Goal: Information Seeking & Learning: Learn about a topic

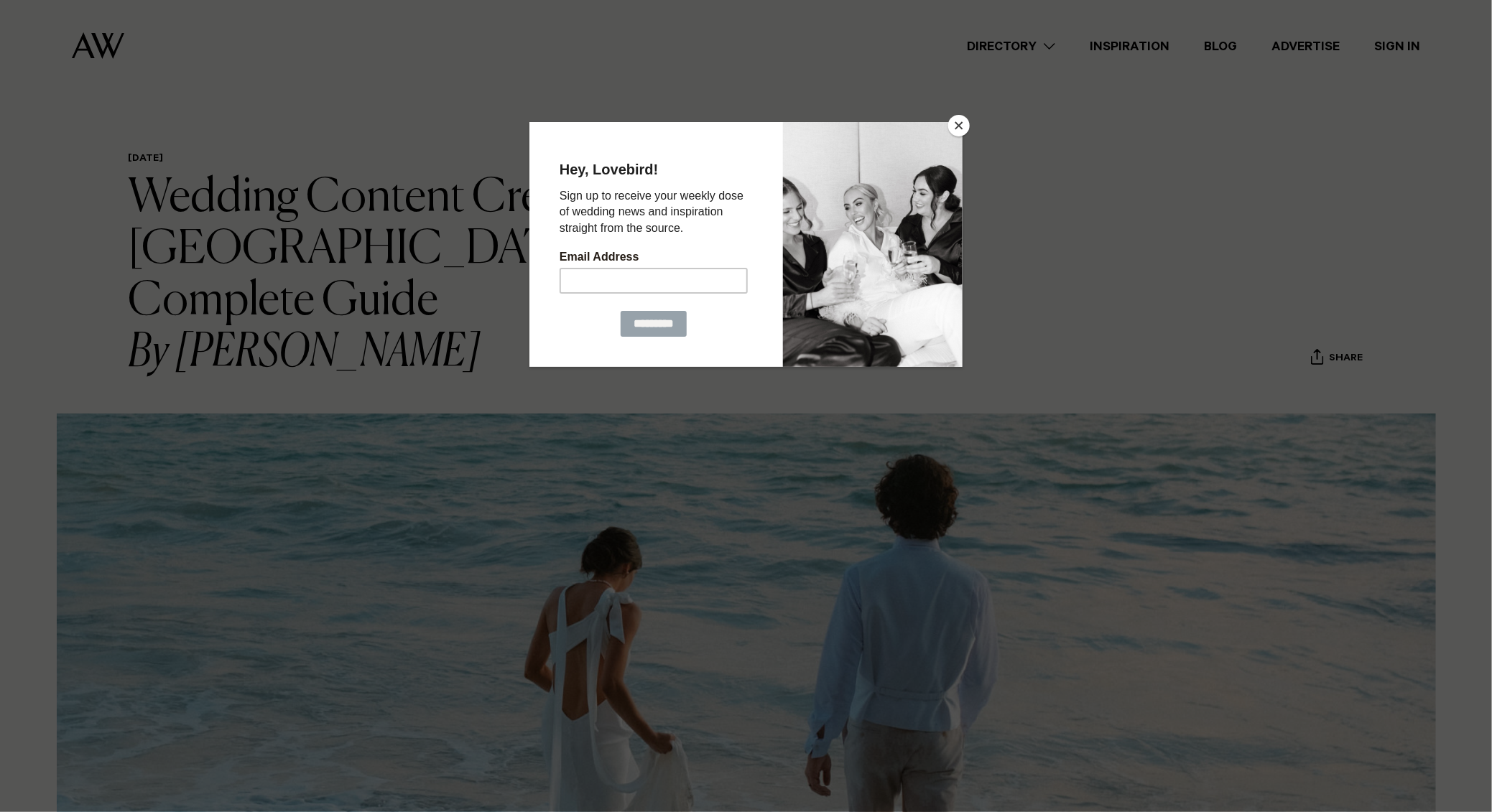
click at [960, 131] on button "Close" at bounding box center [959, 125] width 22 height 22
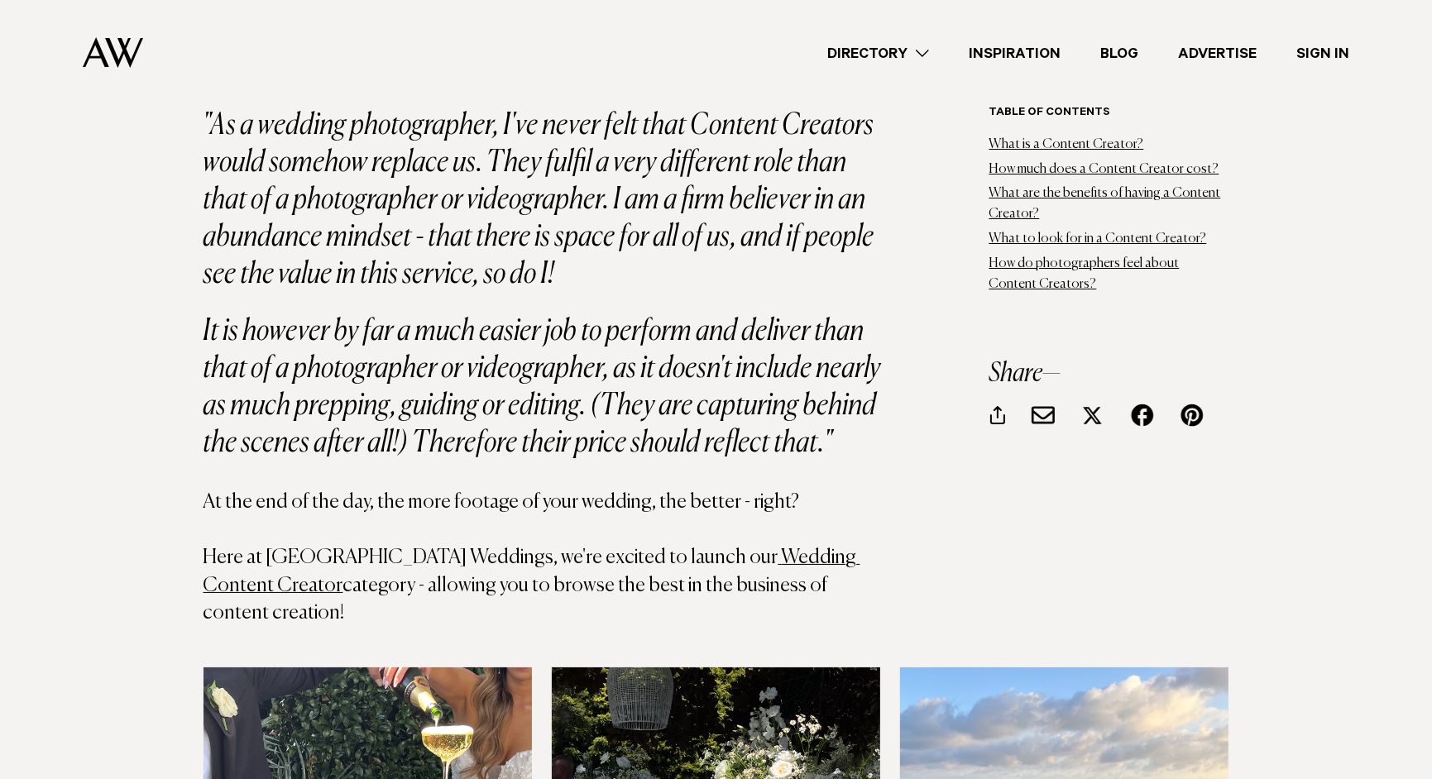
scroll to position [5550, 0]
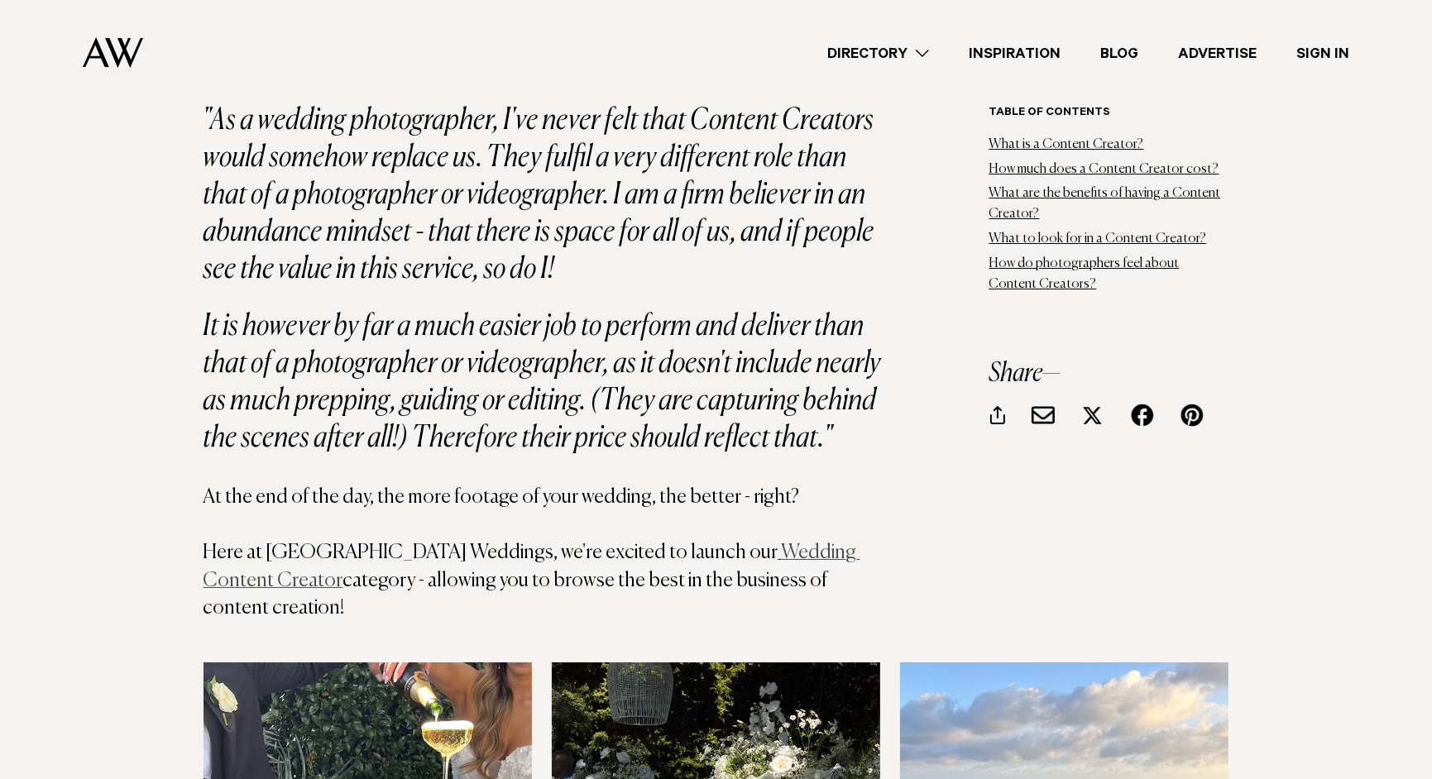
click at [724, 543] on link "Wedding Content Creator" at bounding box center [531, 567] width 657 height 48
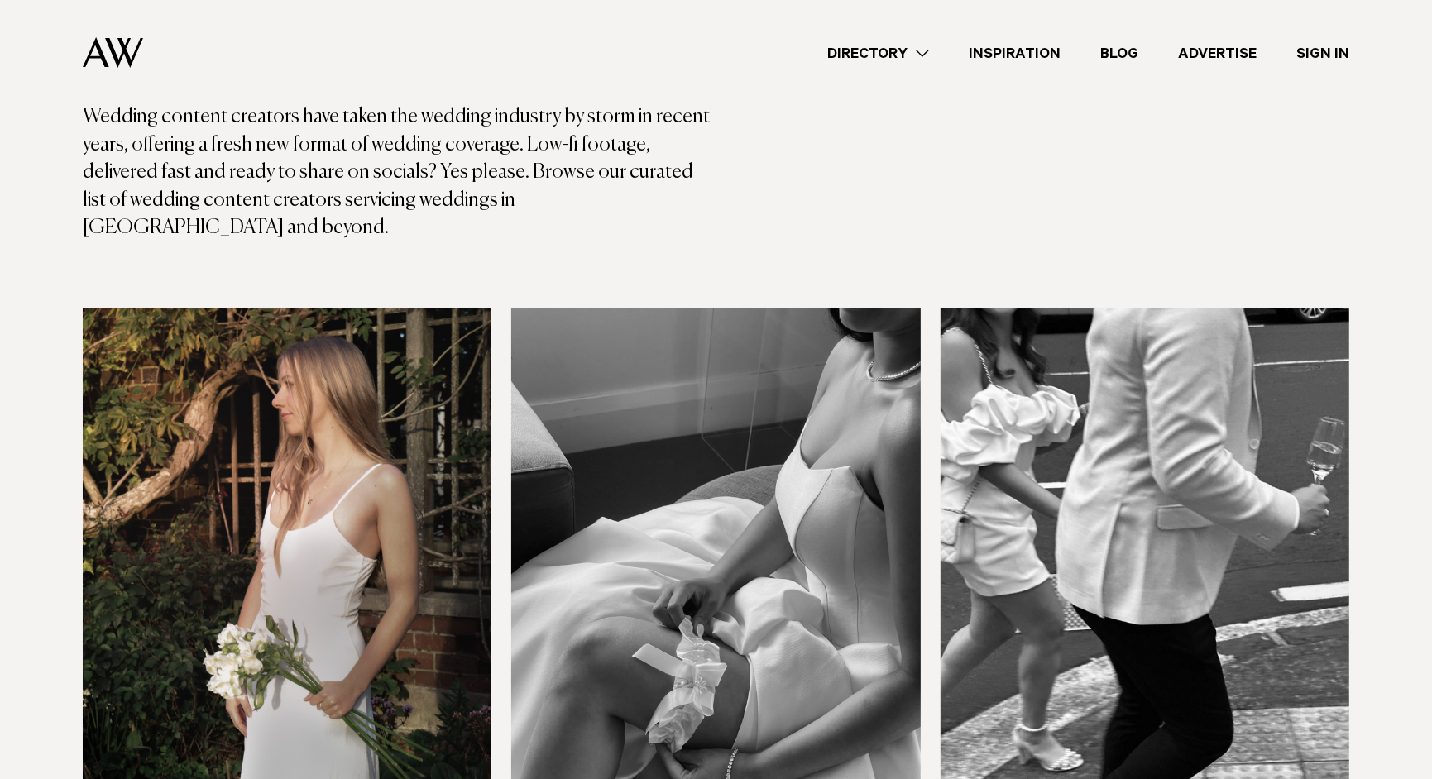
scroll to position [461, 0]
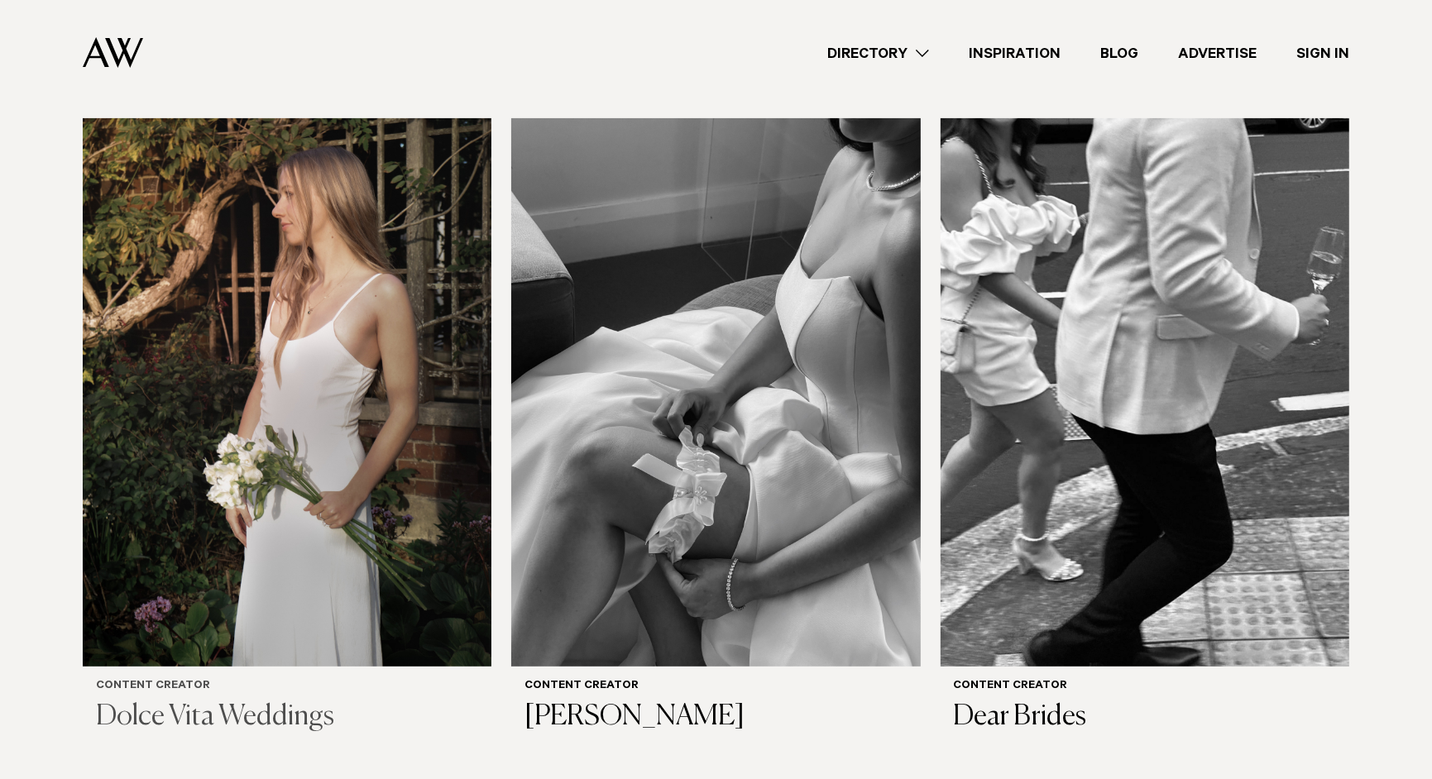
click at [369, 394] on img at bounding box center [287, 392] width 409 height 548
click at [698, 341] on img at bounding box center [715, 392] width 409 height 548
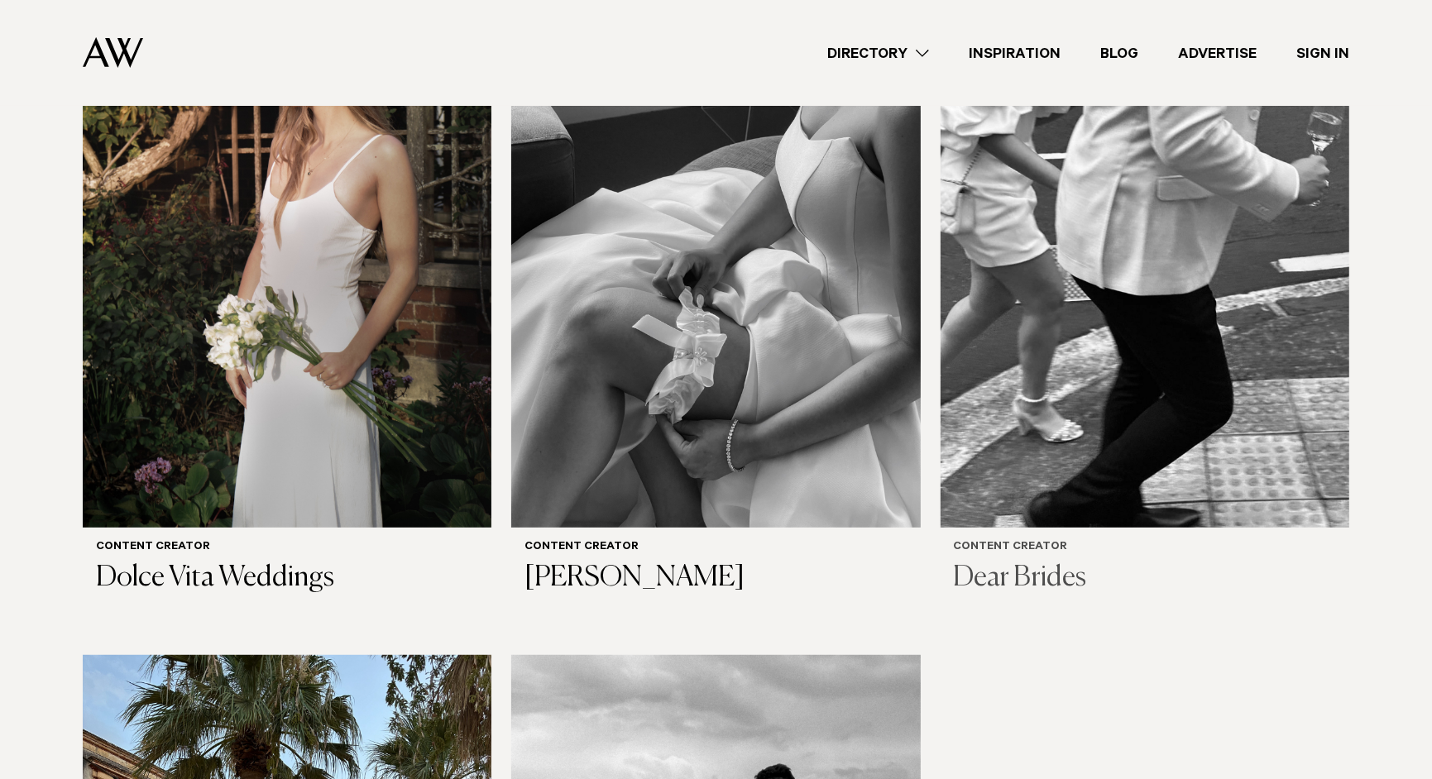
click at [1052, 309] on img at bounding box center [1144, 253] width 409 height 548
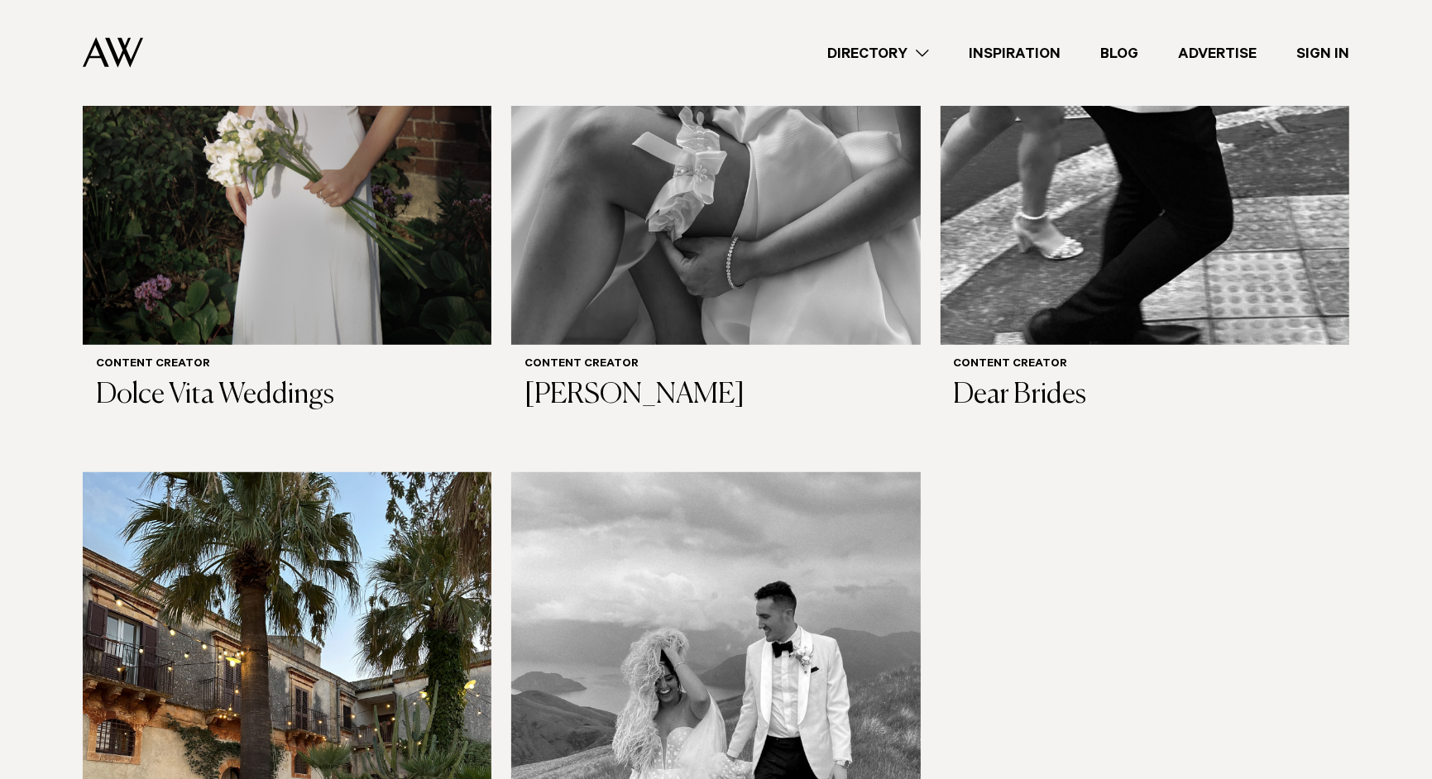
scroll to position [1055, 0]
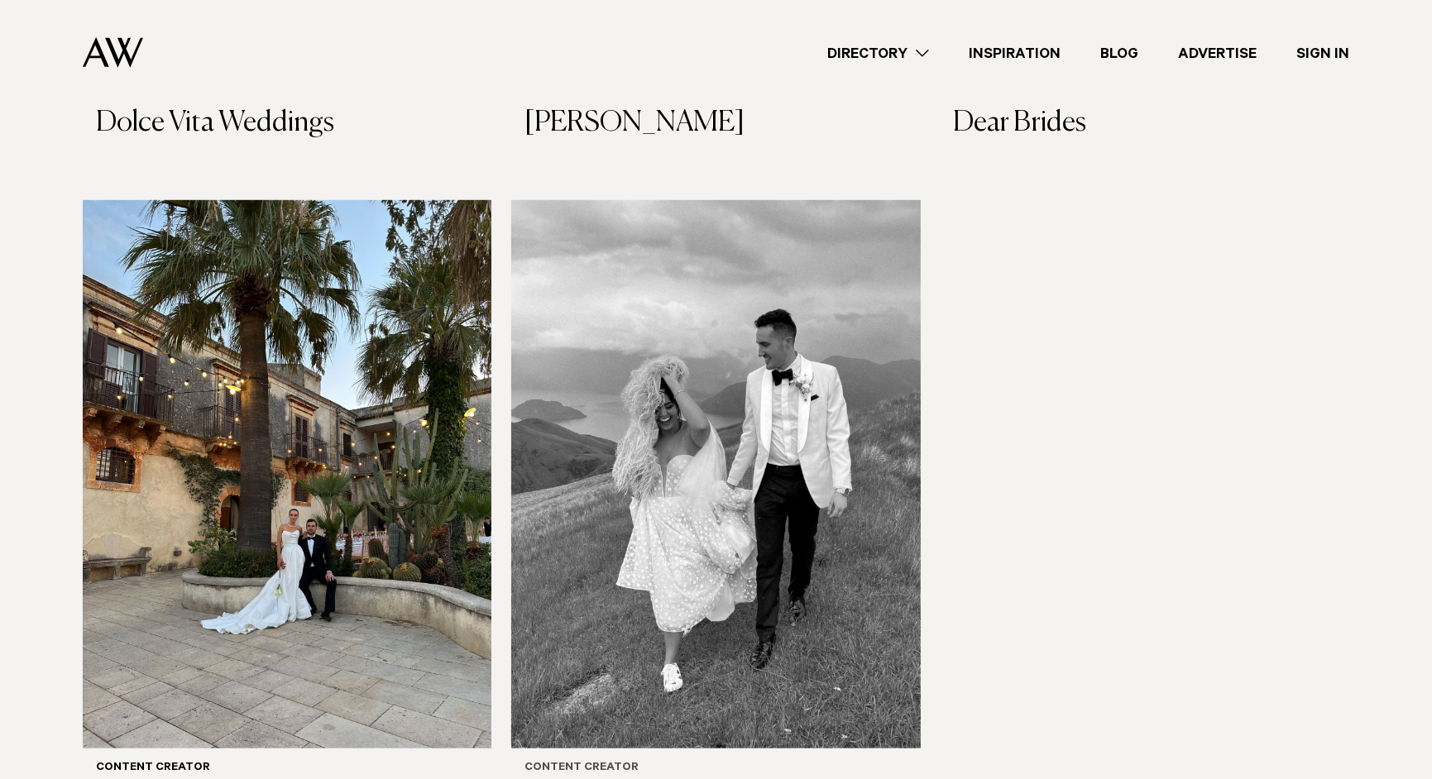
click at [764, 450] on img at bounding box center [715, 474] width 409 height 548
click at [237, 472] on img at bounding box center [287, 474] width 409 height 548
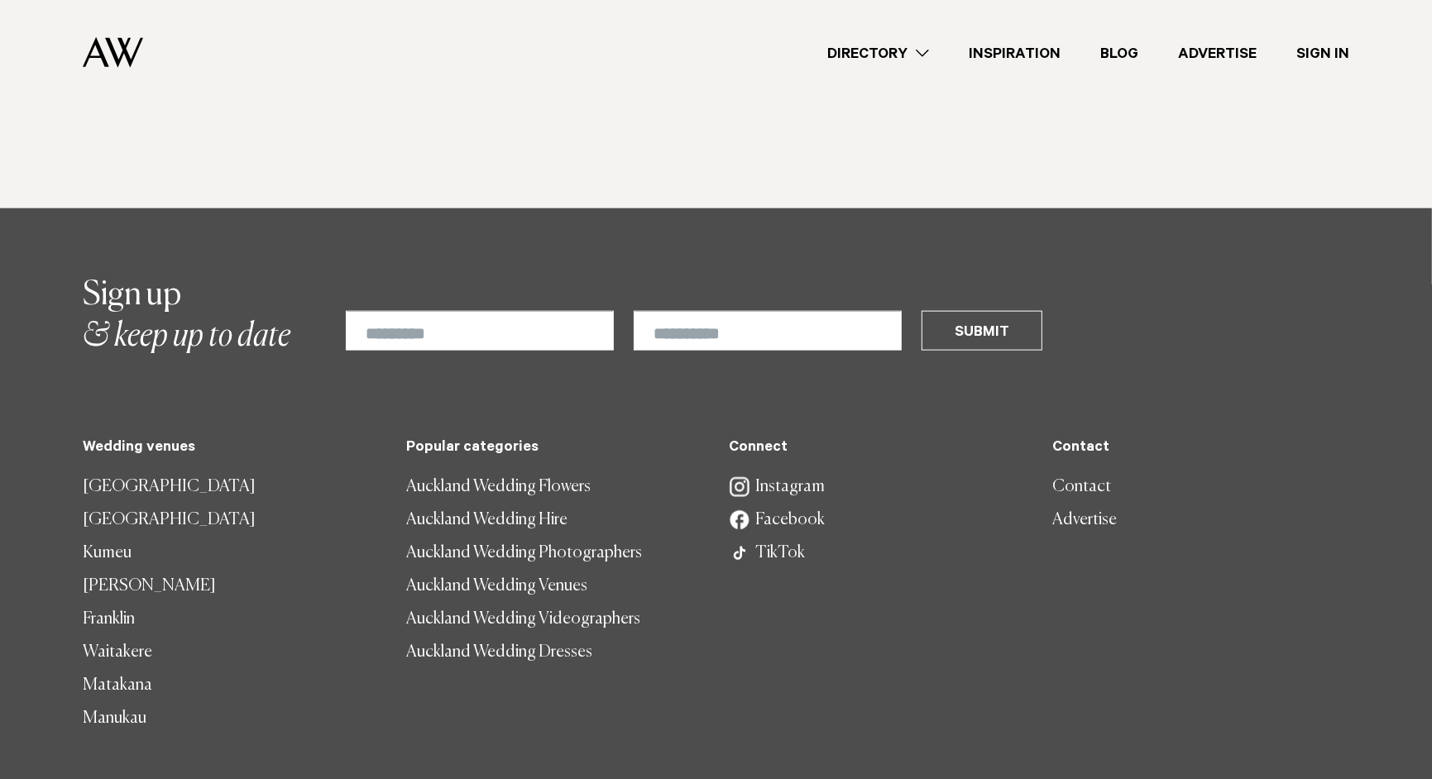
scroll to position [1848, 0]
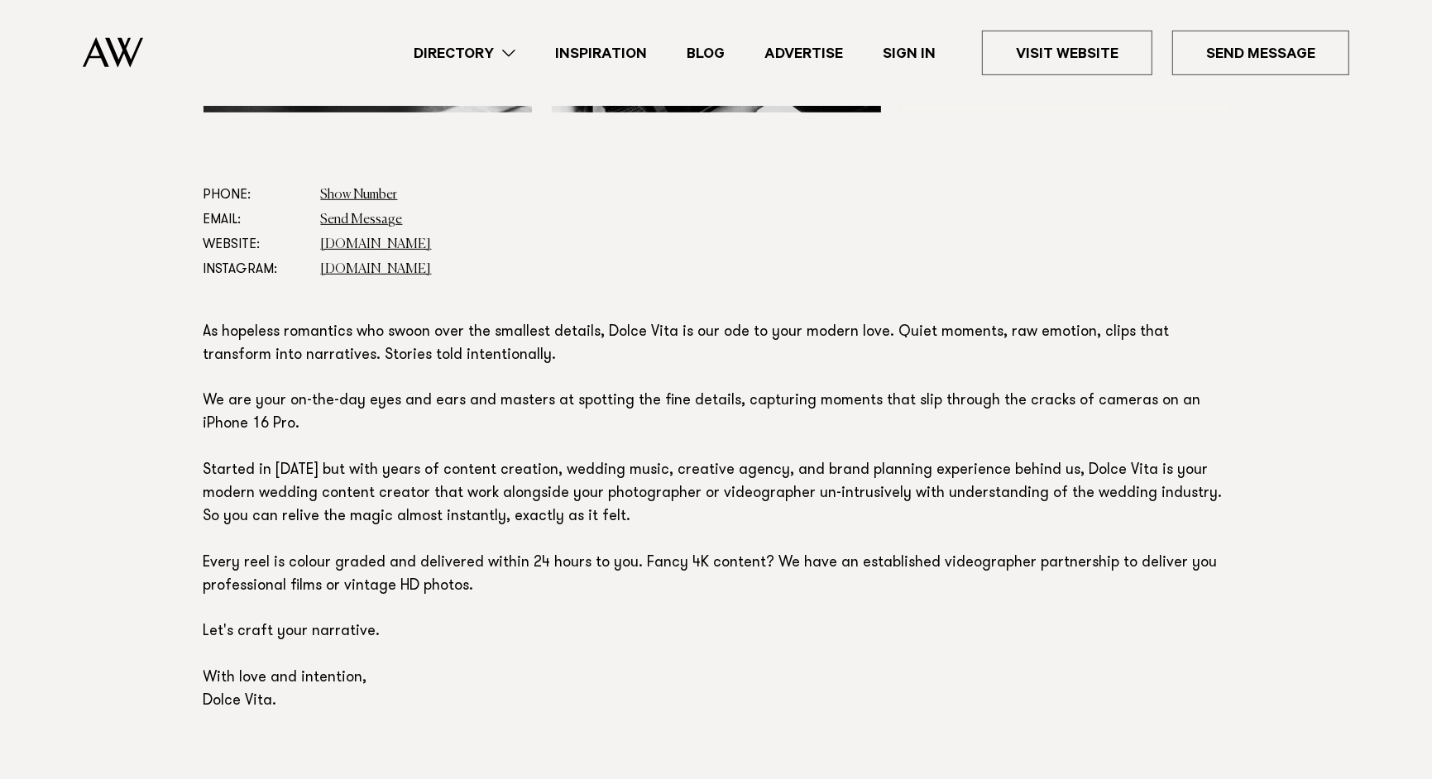
scroll to position [858, 0]
click at [377, 261] on link "dolcevitaweddings.nz" at bounding box center [376, 267] width 111 height 13
click at [370, 244] on link "www.canva.com" at bounding box center [376, 243] width 111 height 13
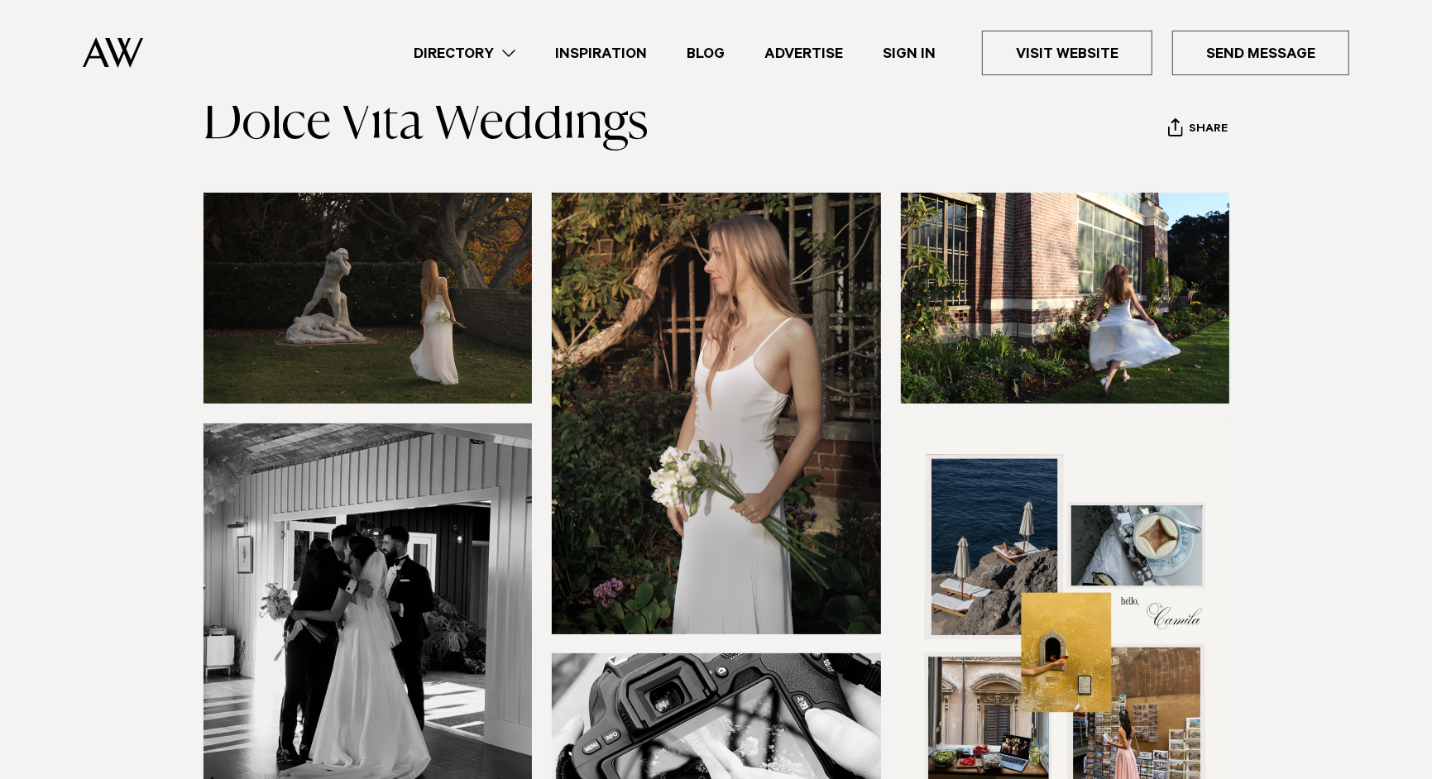
scroll to position [125, 0]
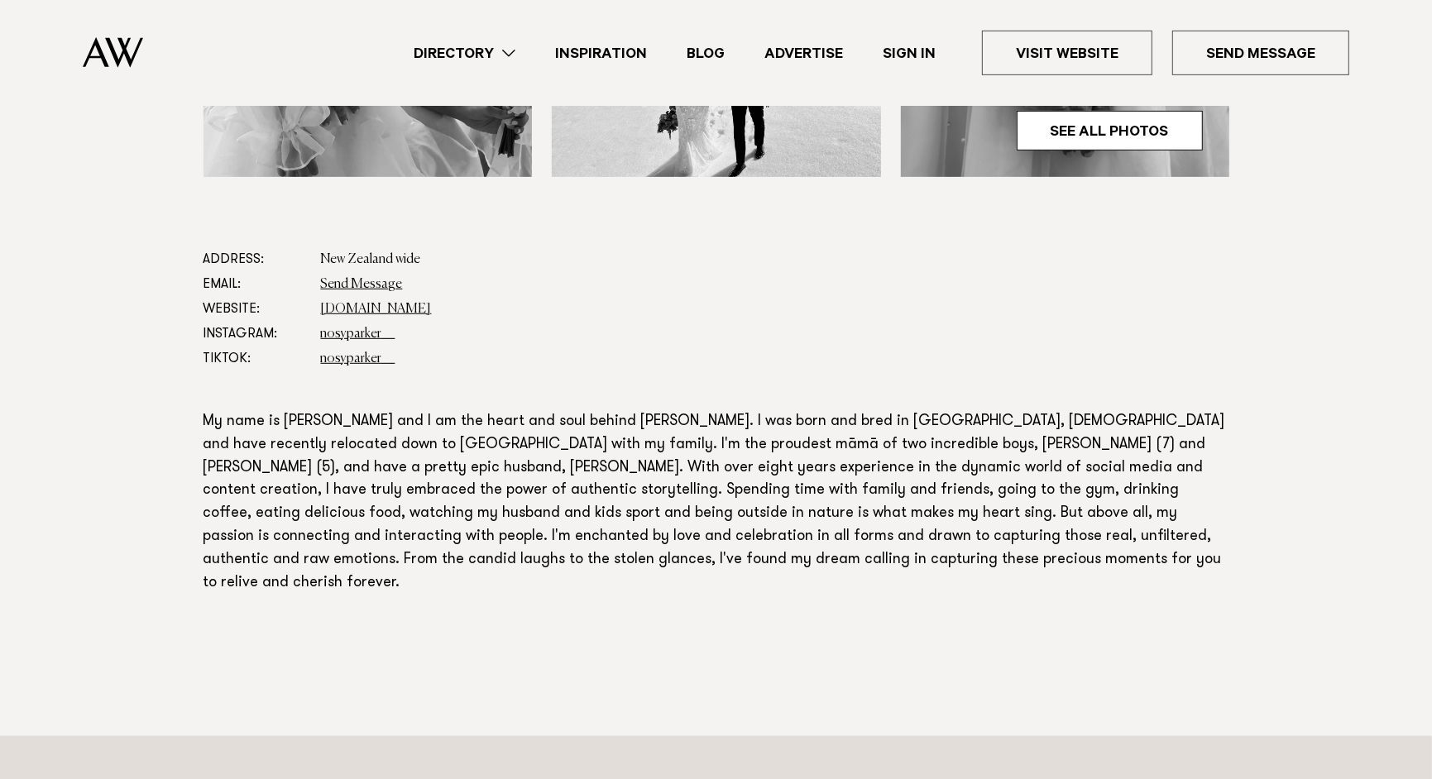
scroll to position [699, 0]
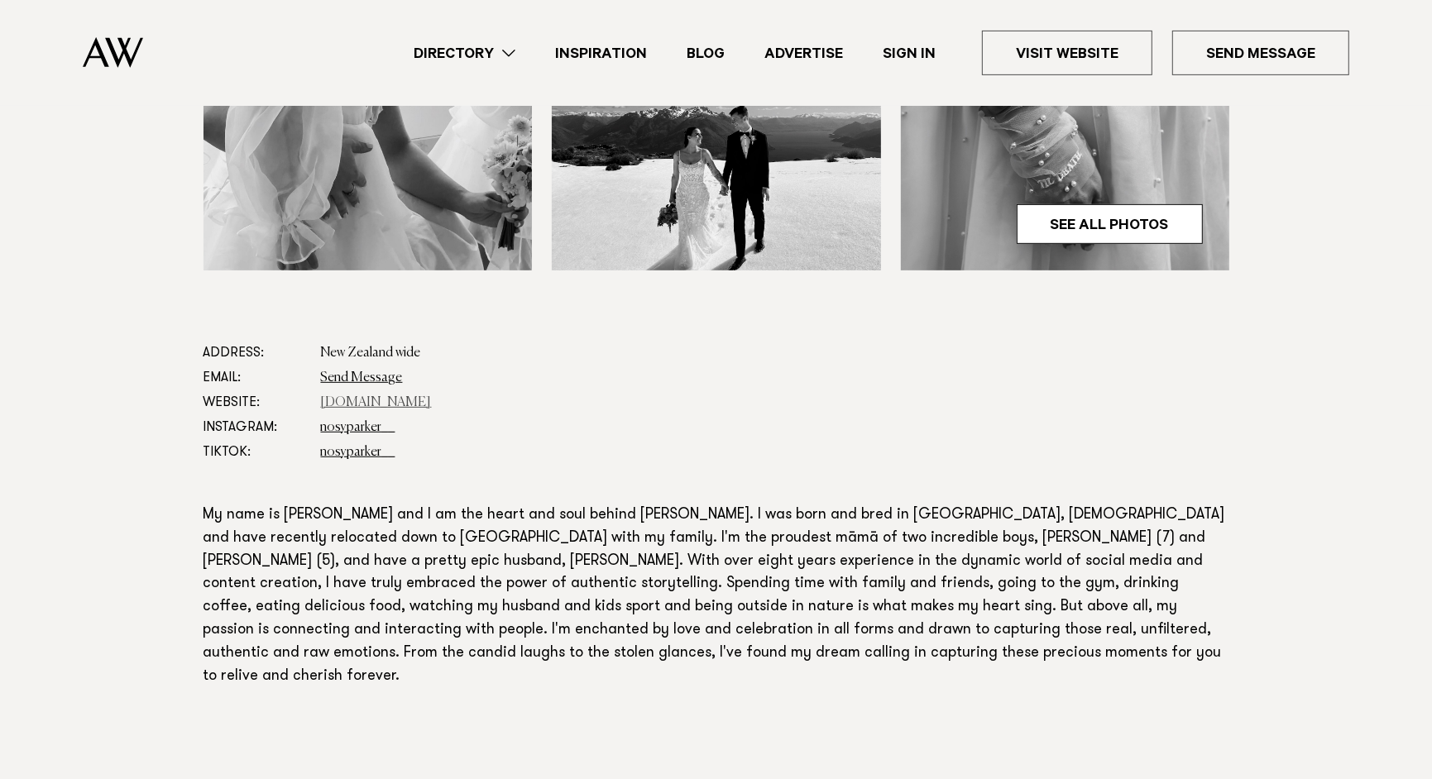
click at [366, 407] on link "www.nosyparkernz.co.nz" at bounding box center [376, 402] width 111 height 13
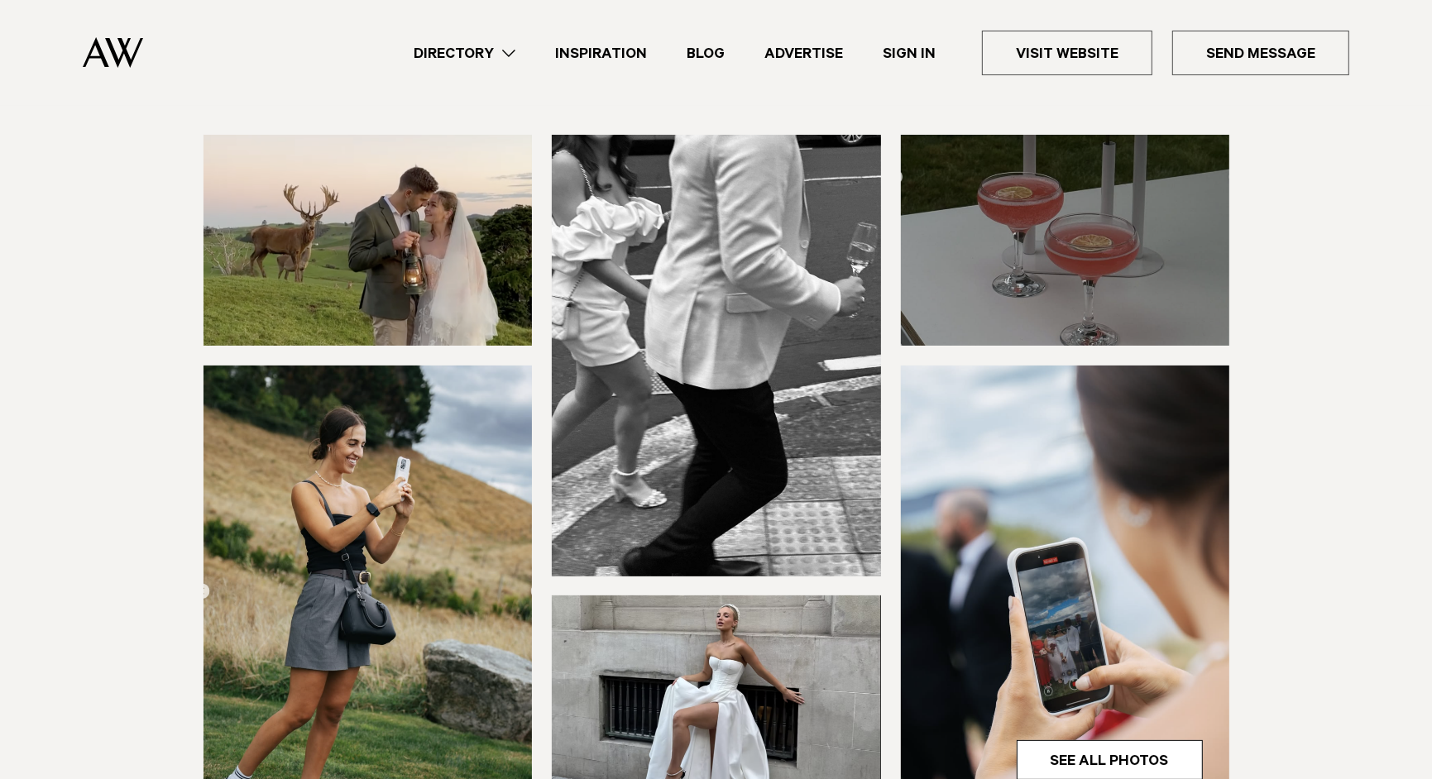
scroll to position [660, 0]
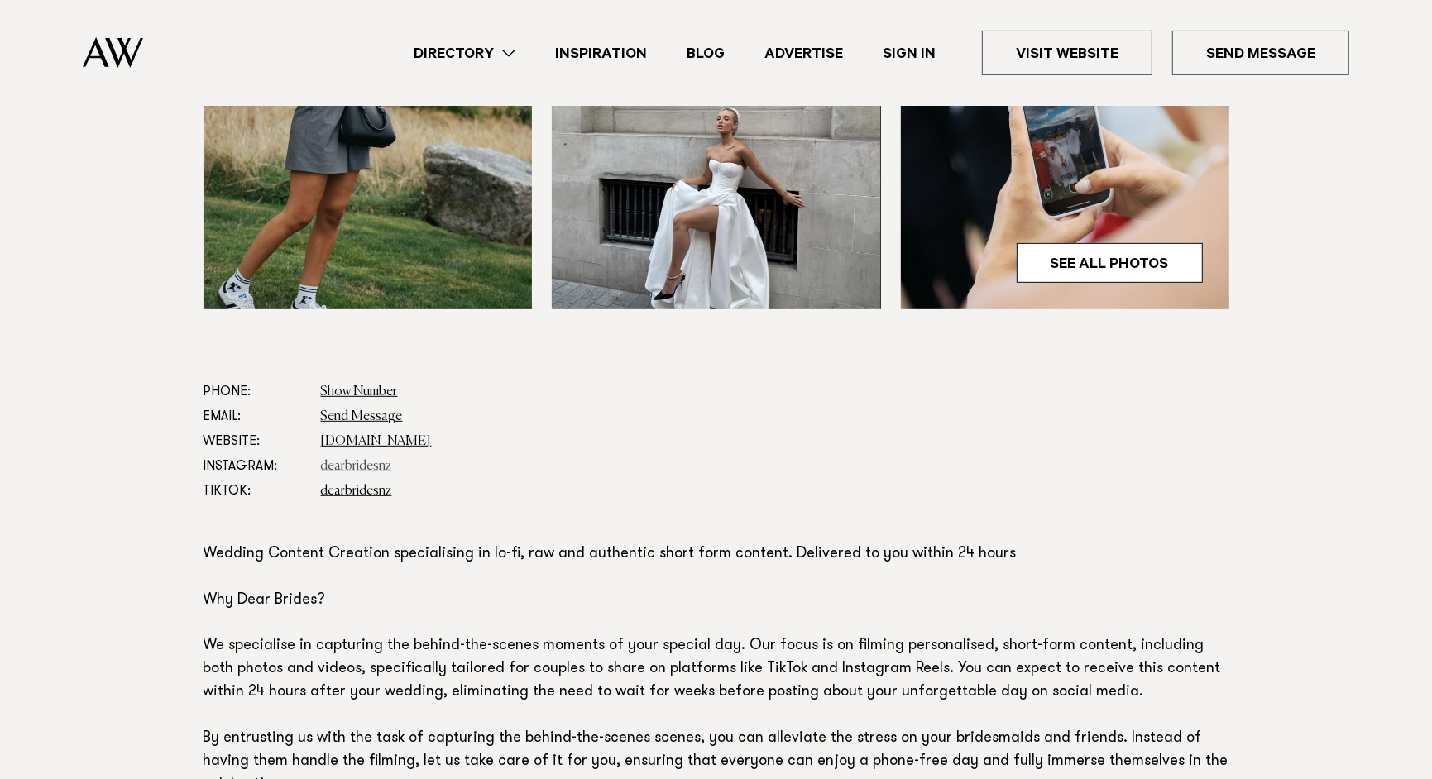
click at [349, 465] on link "dearbridesnz" at bounding box center [356, 466] width 71 height 13
click at [396, 446] on link "www.sevencontentstudio.com" at bounding box center [376, 441] width 111 height 13
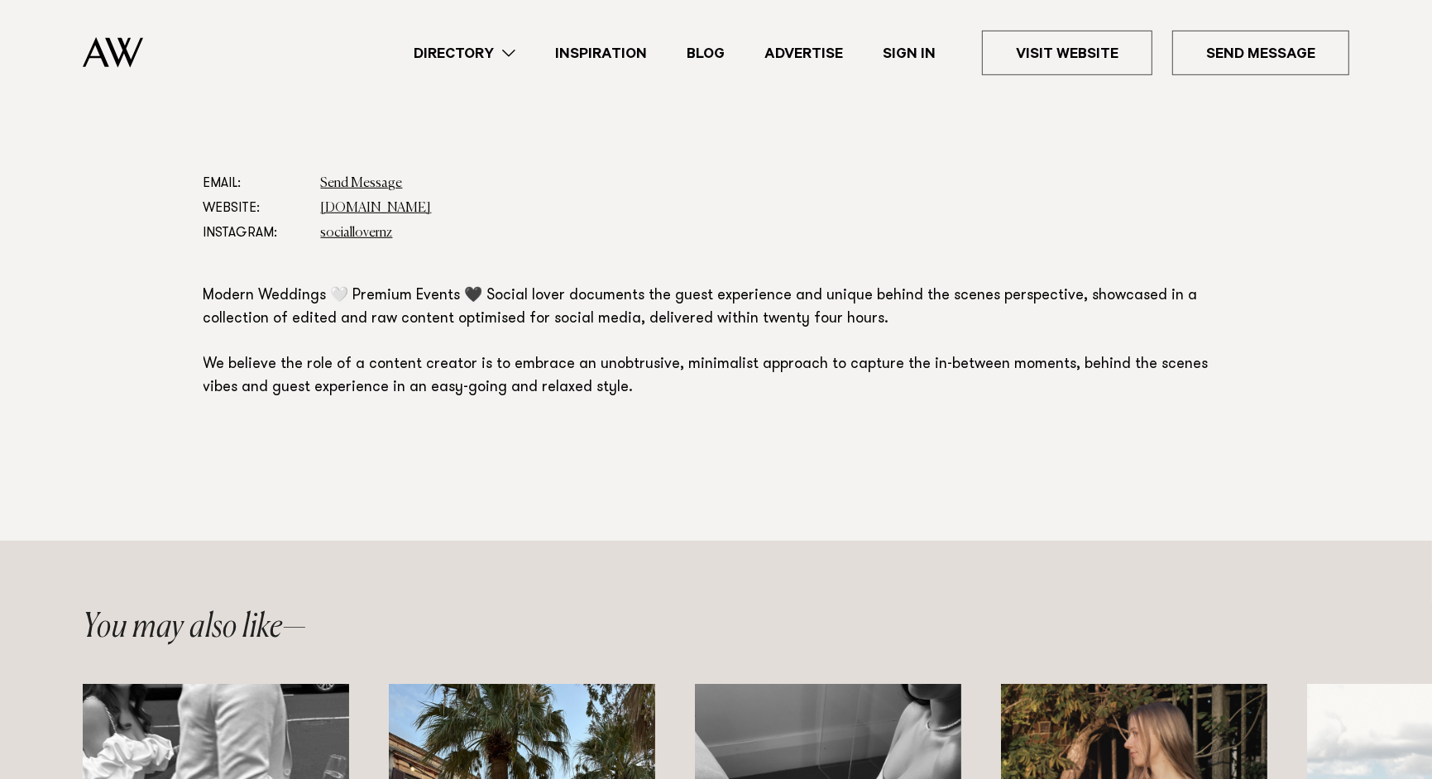
scroll to position [815, 0]
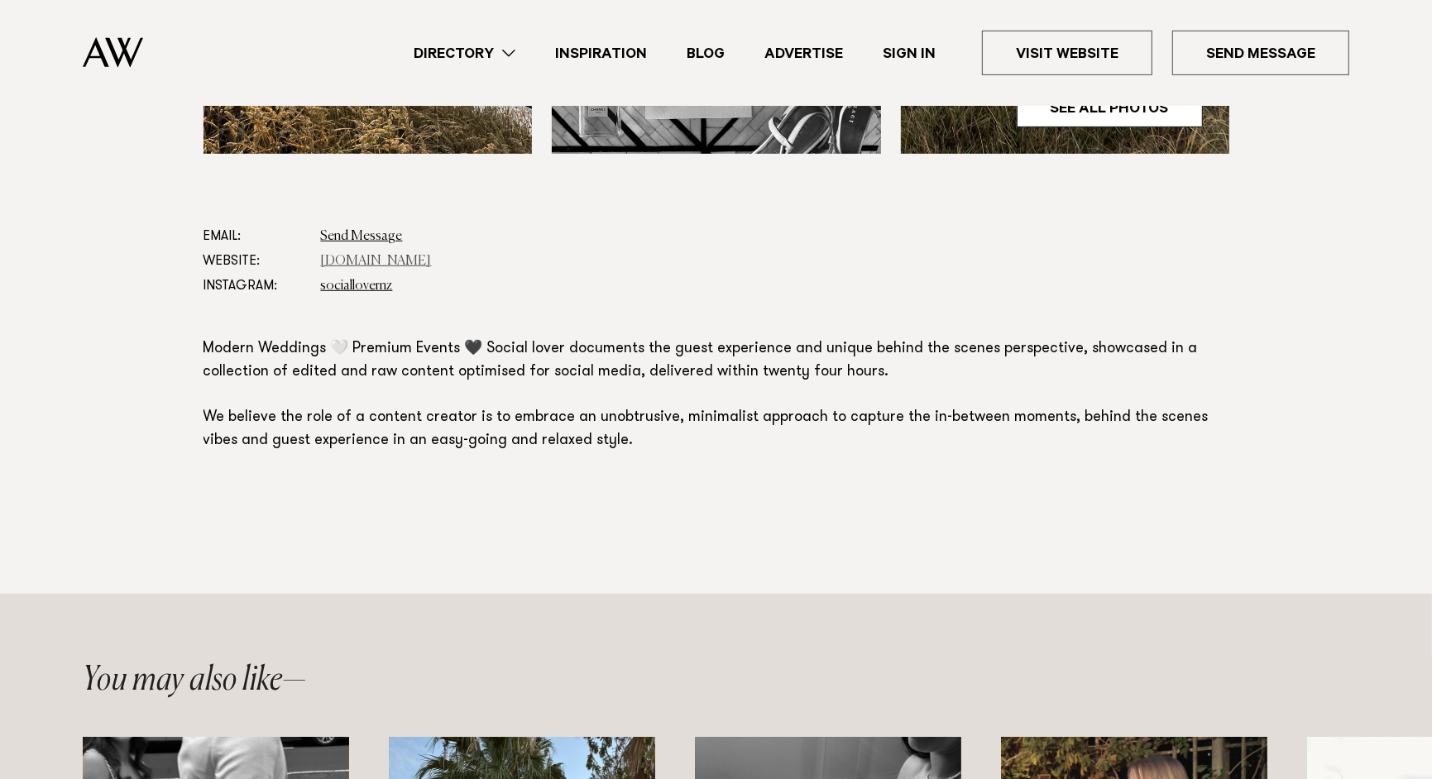
click at [340, 262] on link "[DOMAIN_NAME]" at bounding box center [376, 261] width 111 height 13
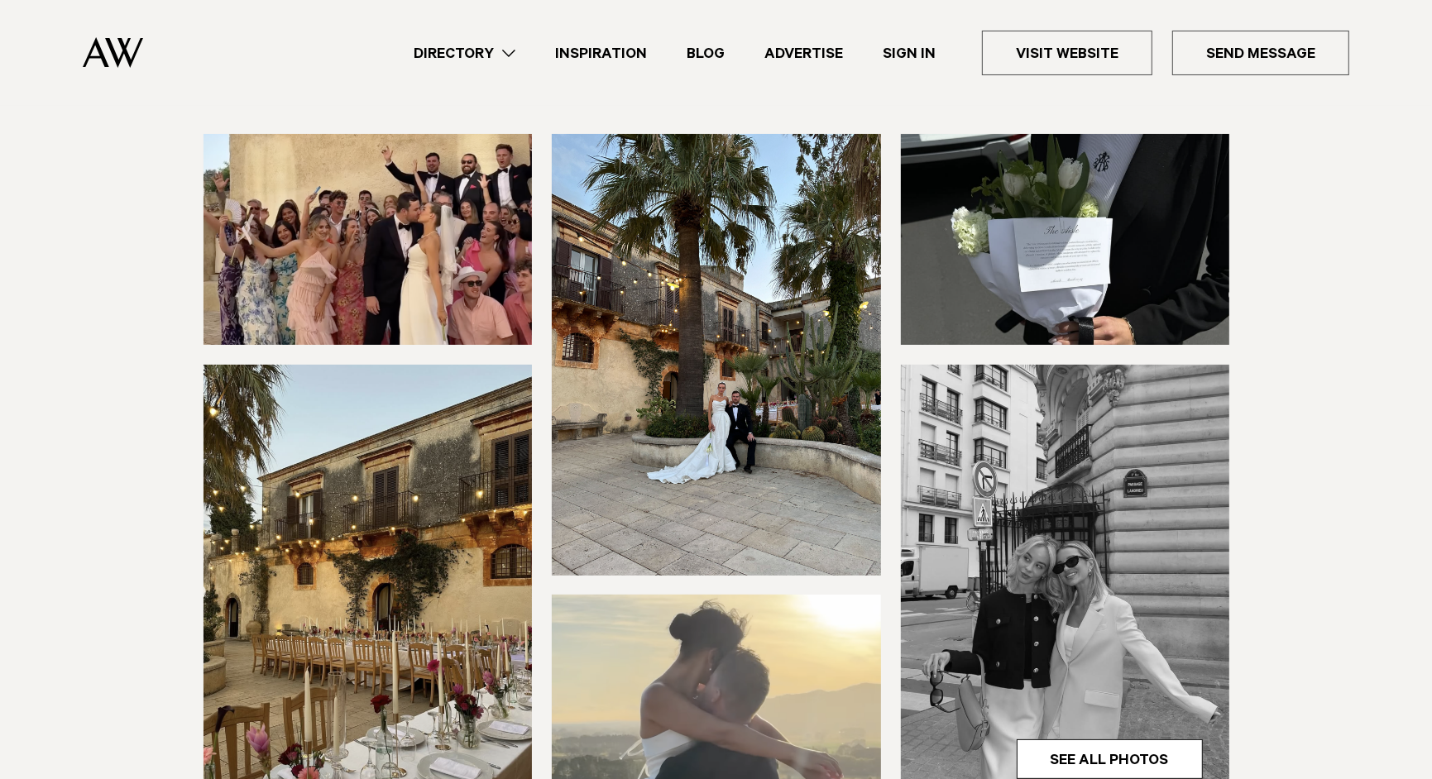
scroll to position [621, 0]
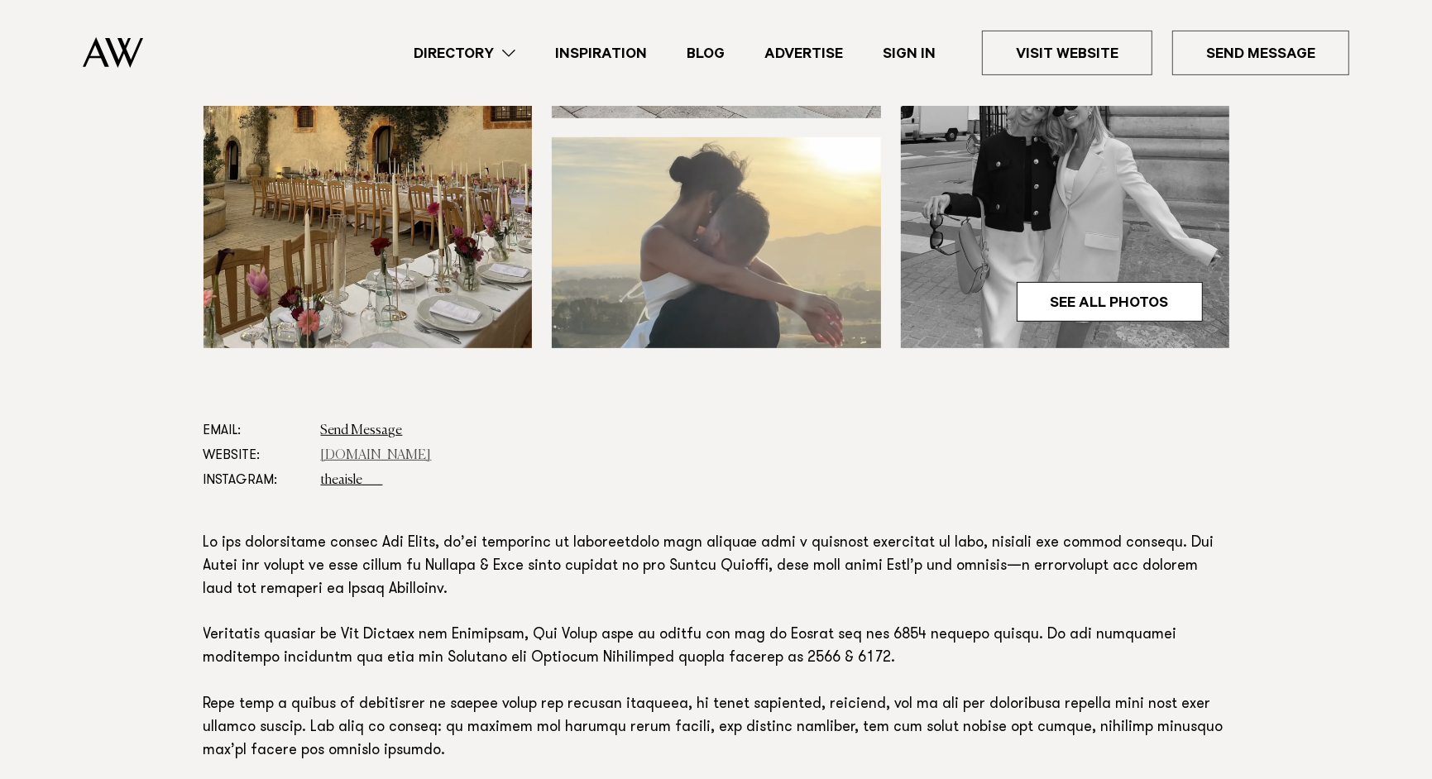
click at [369, 457] on link "[DOMAIN_NAME]" at bounding box center [376, 455] width 111 height 13
click at [368, 457] on link "[DOMAIN_NAME]" at bounding box center [376, 455] width 111 height 13
